Goal: Feedback & Contribution: Leave review/rating

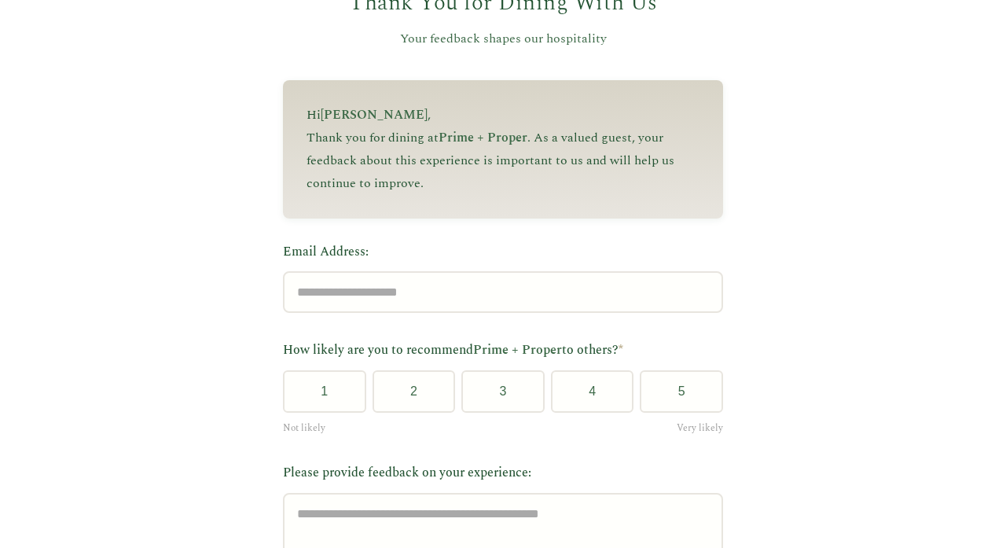
scroll to position [127, 0]
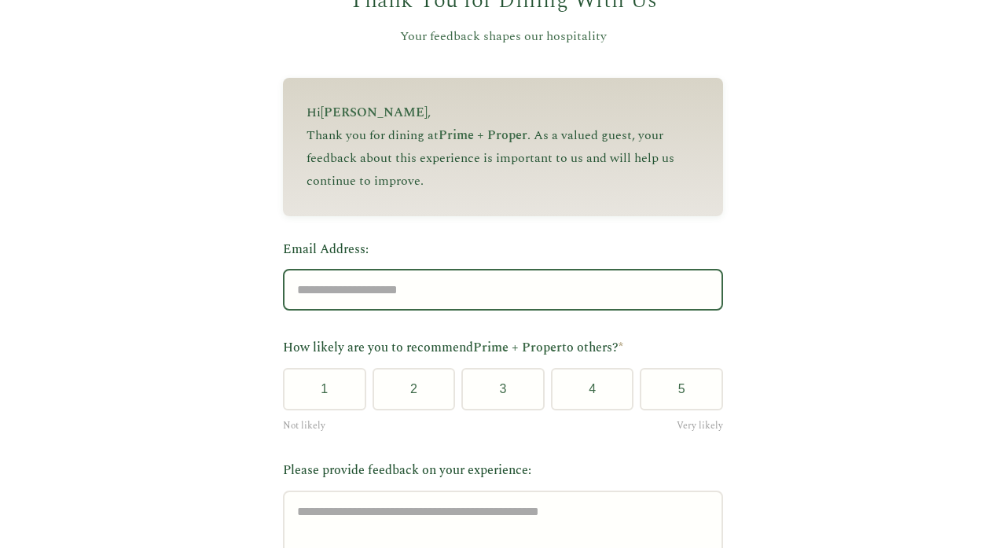
click at [575, 277] on input "Email Address:" at bounding box center [503, 290] width 440 height 42
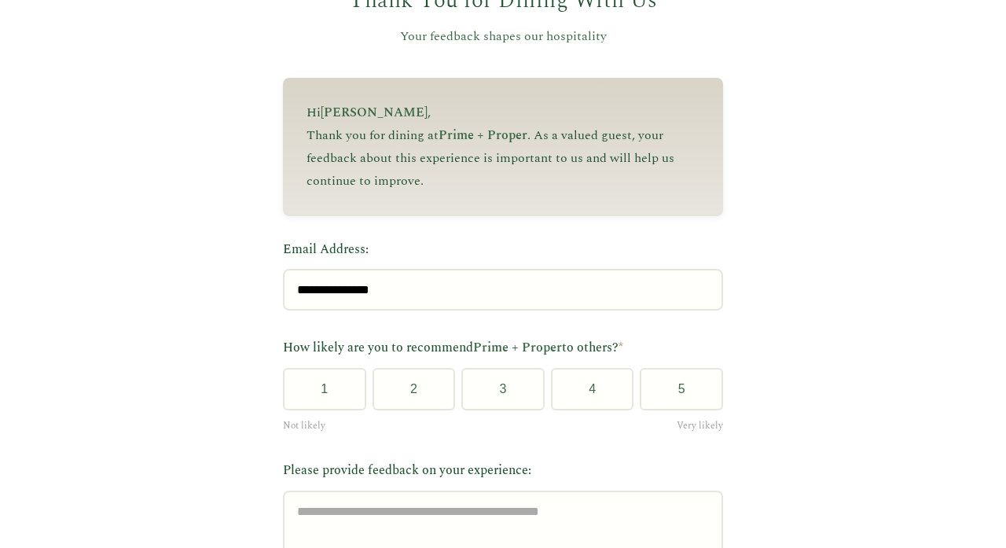
type input "**********"
click at [688, 388] on button "5" at bounding box center [681, 389] width 83 height 42
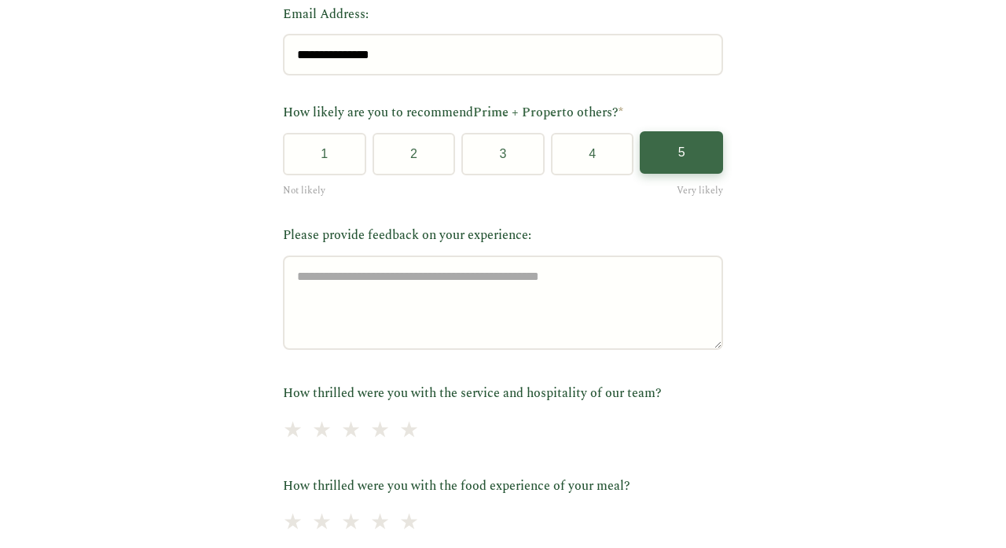
scroll to position [364, 0]
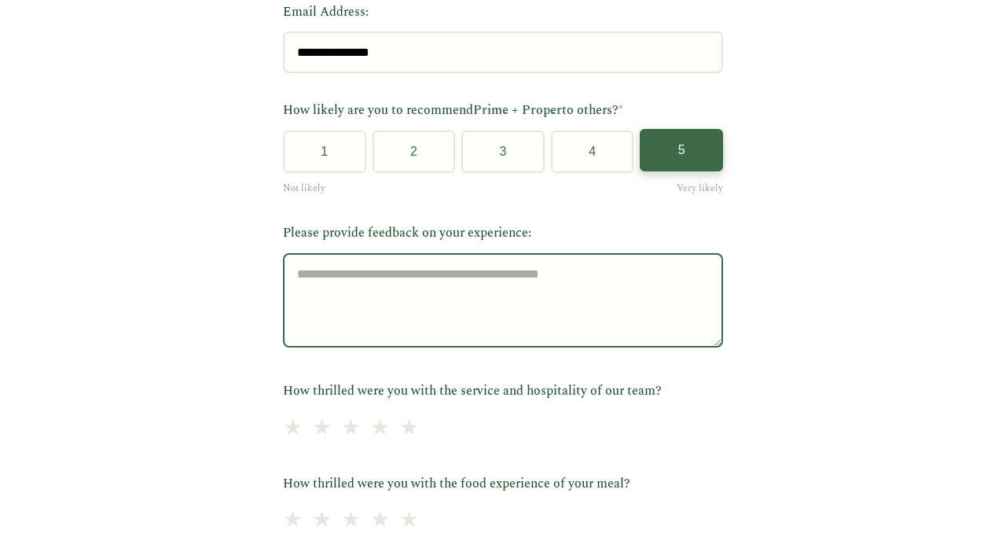
click at [594, 285] on textarea "Please provide feedback on your experience:" at bounding box center [503, 300] width 440 height 94
type textarea "**********"
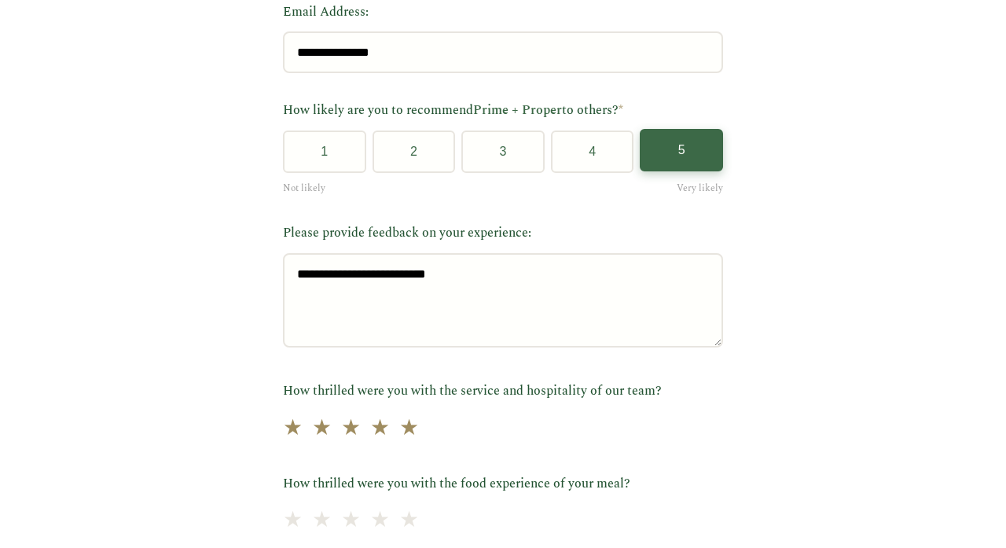
click at [419, 421] on span "★" at bounding box center [409, 428] width 20 height 35
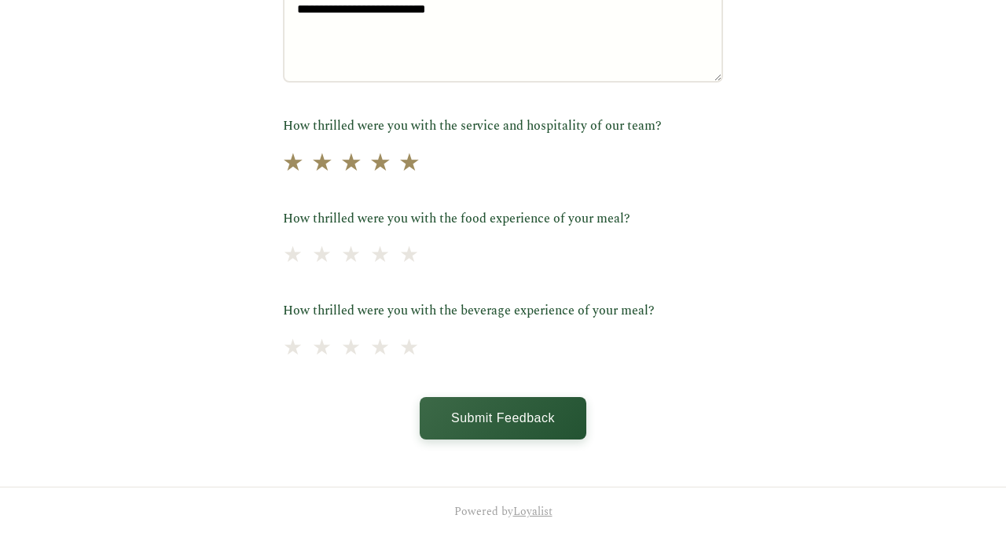
scroll to position [629, 0]
click at [419, 252] on span "★" at bounding box center [409, 255] width 20 height 35
click at [419, 341] on span "★" at bounding box center [409, 348] width 20 height 35
click at [558, 417] on button "Submit Feedback" at bounding box center [503, 418] width 167 height 42
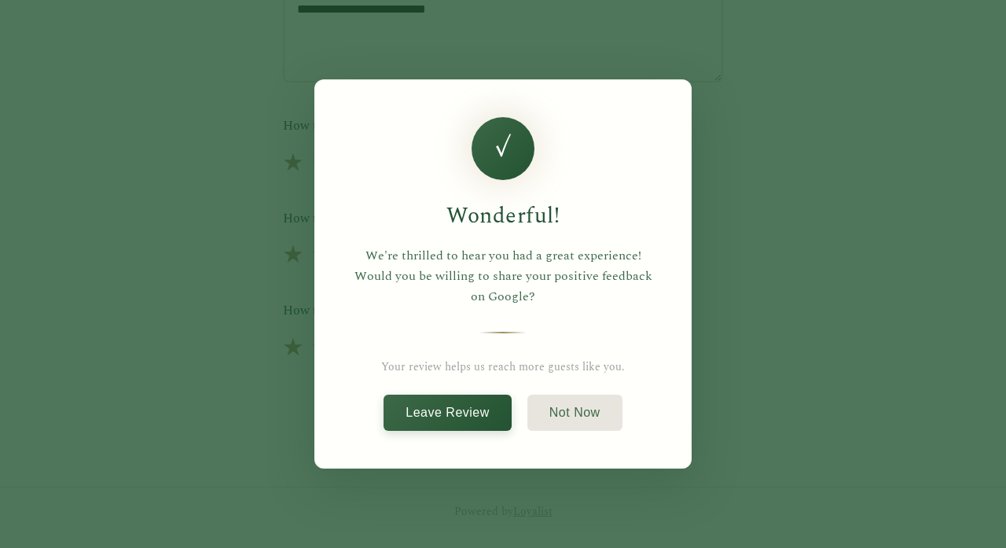
click at [481, 413] on button "Leave Review" at bounding box center [448, 413] width 128 height 36
